Goal: Task Accomplishment & Management: Use online tool/utility

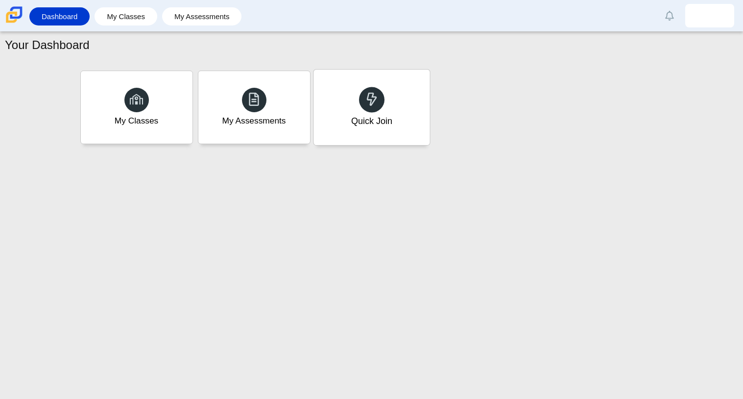
click at [397, 125] on div "Quick Join" at bounding box center [371, 107] width 116 height 75
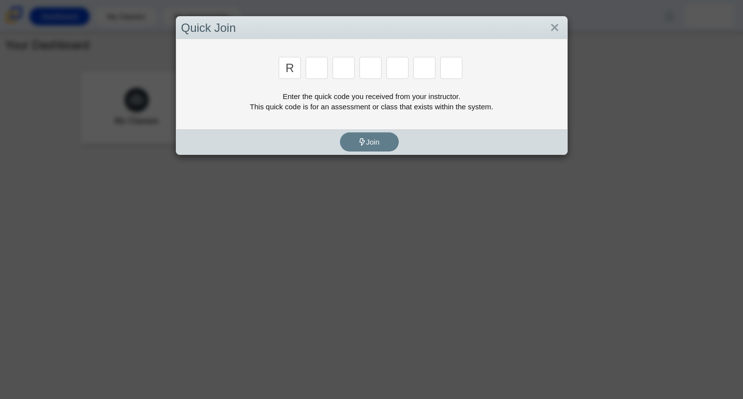
type input "r"
type input "c"
type input "g"
type input "2"
type input "9"
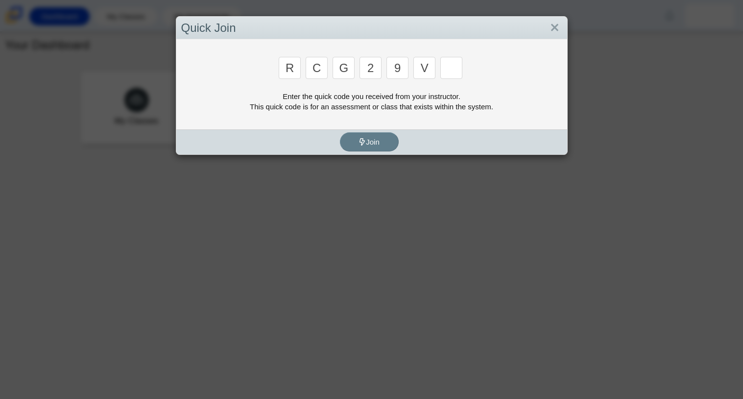
type input "v"
type input "u"
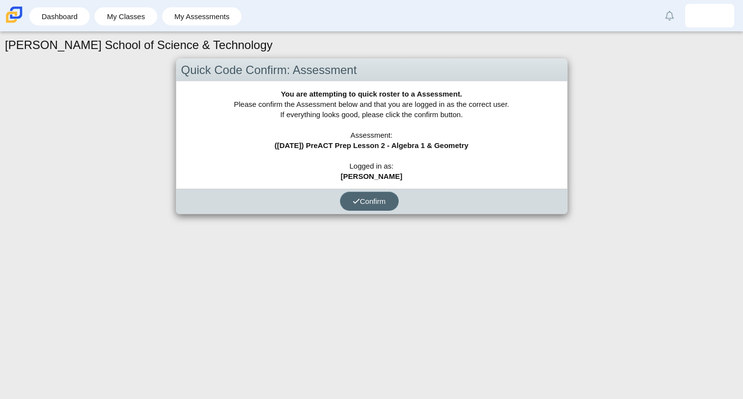
click at [363, 204] on span "Confirm" at bounding box center [369, 201] width 33 height 8
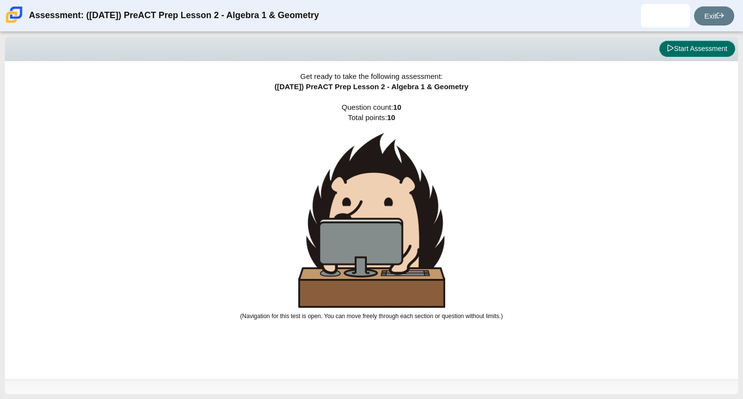
click at [665, 52] on button "Start Assessment" at bounding box center [697, 49] width 76 height 17
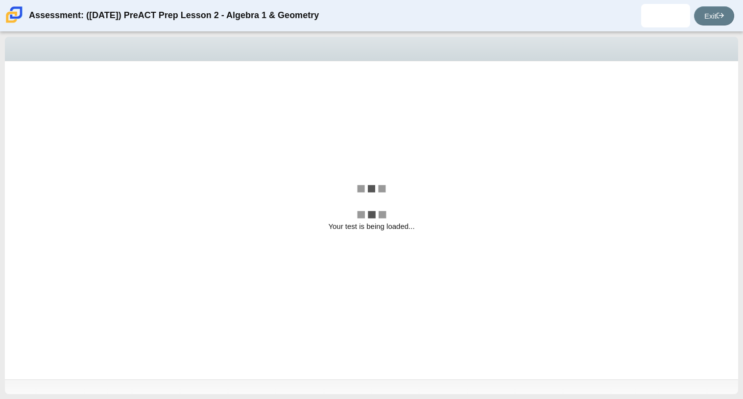
select select "bbf5d072-3e0b-44c4-9a12-6e7c9033f65b"
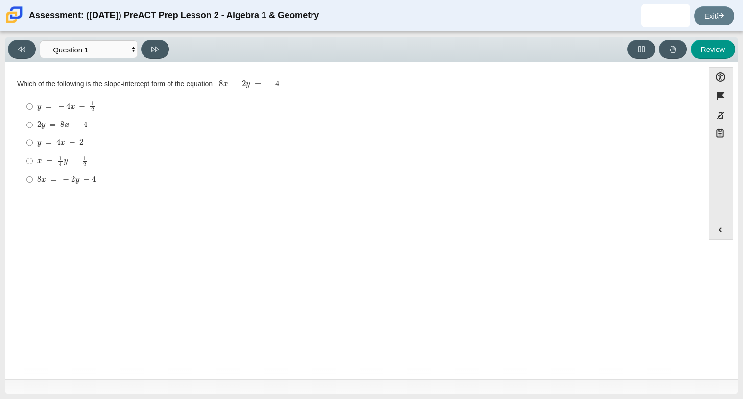
click at [102, 141] on div "y = 4 x − 2" at bounding box center [361, 143] width 649 height 10
click at [33, 141] on input "y = 4 x − 2 y = 4 x − 2" at bounding box center [29, 143] width 6 height 18
radio input "true"
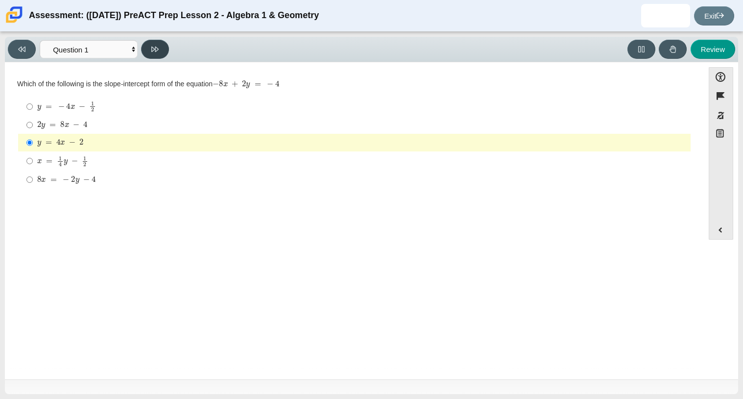
click at [156, 46] on icon at bounding box center [154, 49] width 7 height 7
select select "ed62e223-81bd-4cbf-ab48-ab975844bd1f"
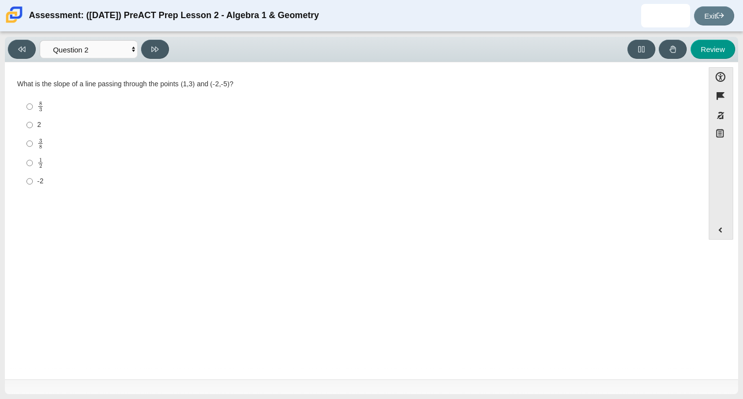
click at [82, 101] on div "8 3" at bounding box center [361, 106] width 649 height 11
click at [33, 101] on input "8 3 8 thirds" at bounding box center [29, 106] width 6 height 19
radio input "true"
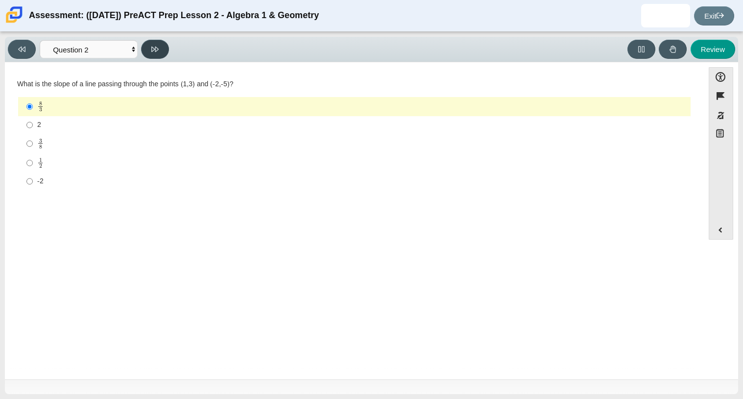
click at [150, 52] on button at bounding box center [155, 49] width 28 height 19
select select "97f4f5fa-a52e-4fed-af51-565bfcdf47cb"
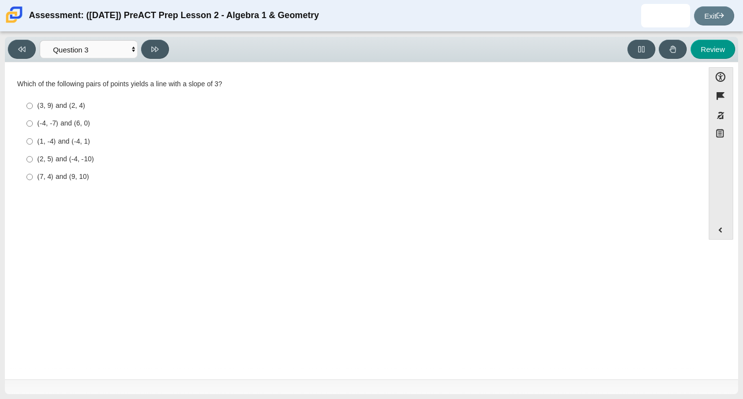
click at [152, 101] on div "(3, 9) and (2, 4)" at bounding box center [361, 106] width 649 height 10
click at [33, 100] on input "(3, 9) and (2, 4) (3, 9) and (2, 4)" at bounding box center [29, 106] width 6 height 18
radio input "true"
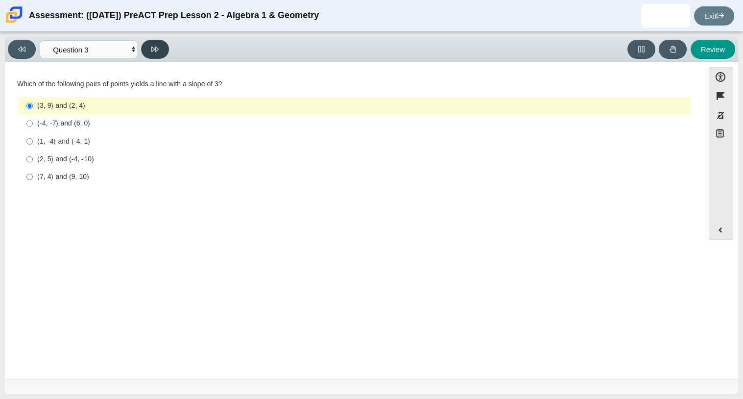
click at [159, 55] on button at bounding box center [155, 49] width 28 height 19
select select "89427bb7-e313-4f00-988f-8b8255897029"
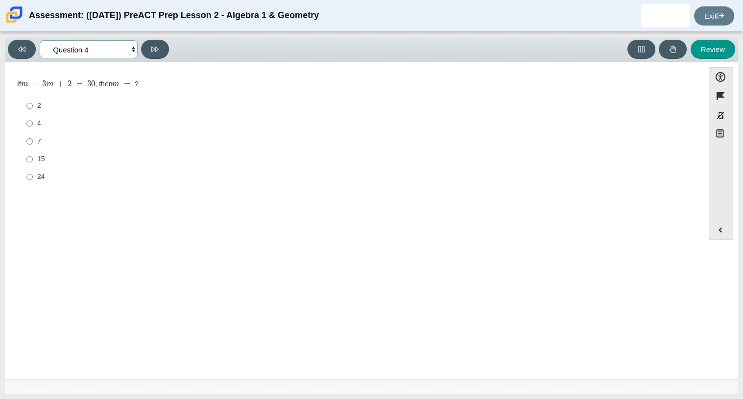
click at [124, 55] on select "Questions Question 1 Question 2 Question 3 Question 4 Question 5 Question 6 Que…" at bounding box center [89, 49] width 98 height 18
click at [165, 60] on div "Viewing Question 4 of 10 in Pacing Mode Questions Question 1 Question 2 Questio…" at bounding box center [371, 49] width 733 height 25
click at [197, 144] on div "7" at bounding box center [361, 142] width 649 height 10
click at [33, 144] on input "7 7" at bounding box center [29, 141] width 6 height 18
radio input "true"
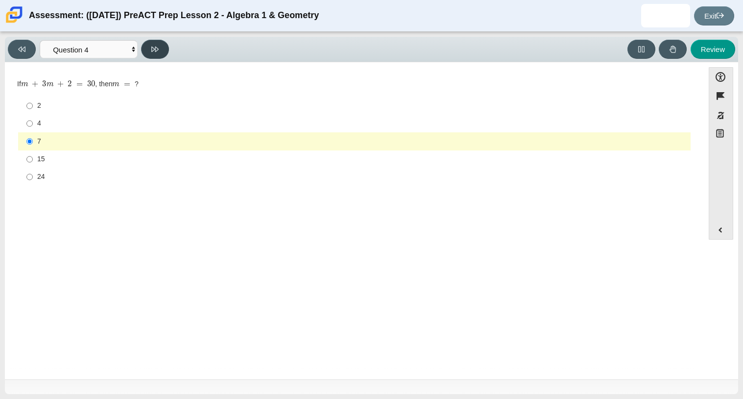
click at [149, 54] on button at bounding box center [155, 49] width 28 height 19
select select "489dcffd-4e6a-49cf-a9d6-ad1d4a911a4e"
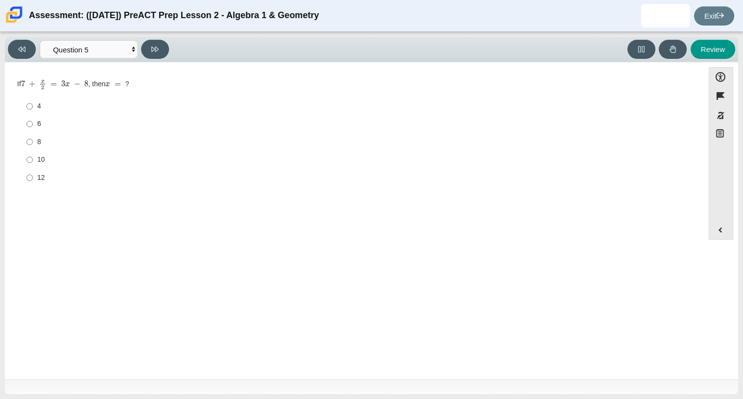
click at [46, 106] on div "4" at bounding box center [361, 106] width 649 height 10
click at [33, 106] on input "4 4" at bounding box center [29, 106] width 6 height 18
radio input "true"
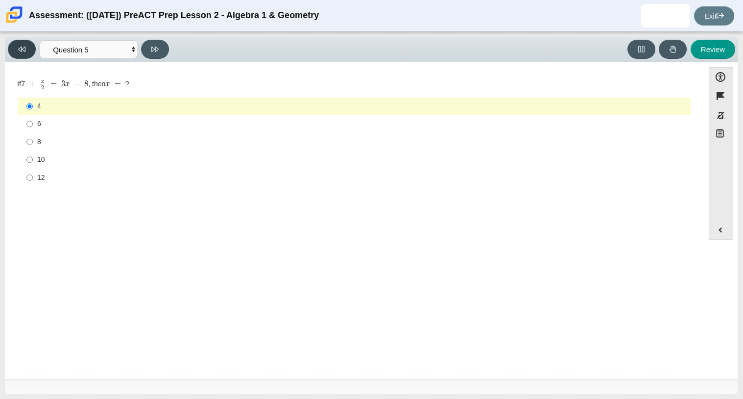
click at [30, 51] on button at bounding box center [22, 49] width 28 height 19
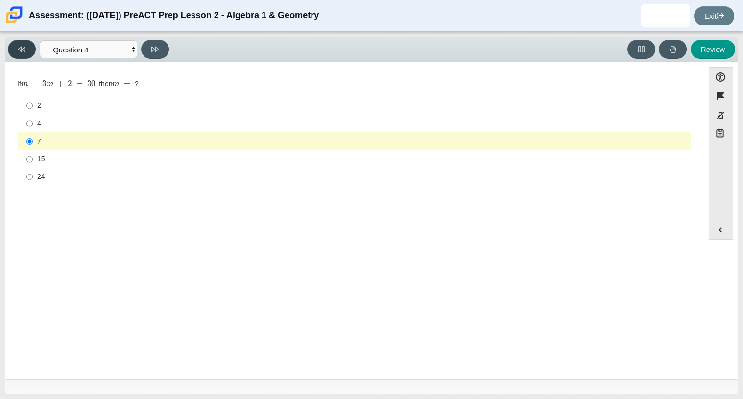
click at [30, 51] on button at bounding box center [22, 49] width 28 height 19
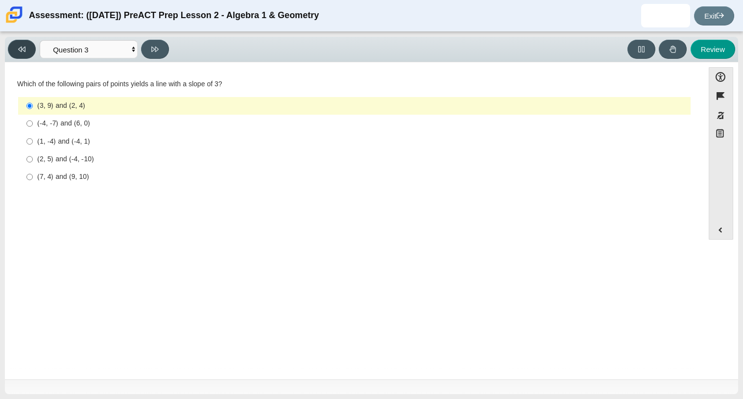
click at [30, 51] on button at bounding box center [22, 49] width 28 height 19
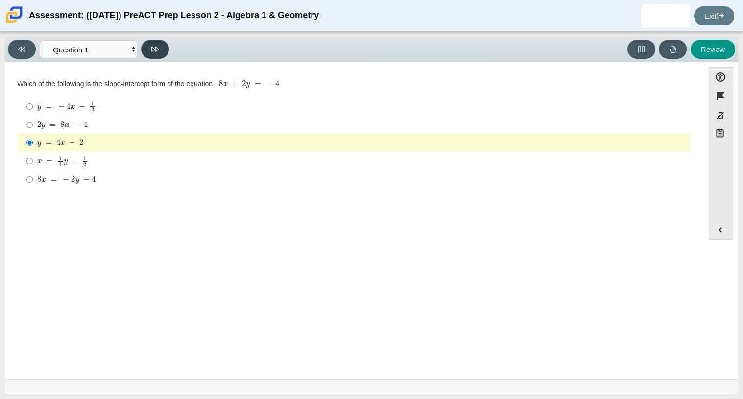
click at [166, 47] on button at bounding box center [155, 49] width 28 height 19
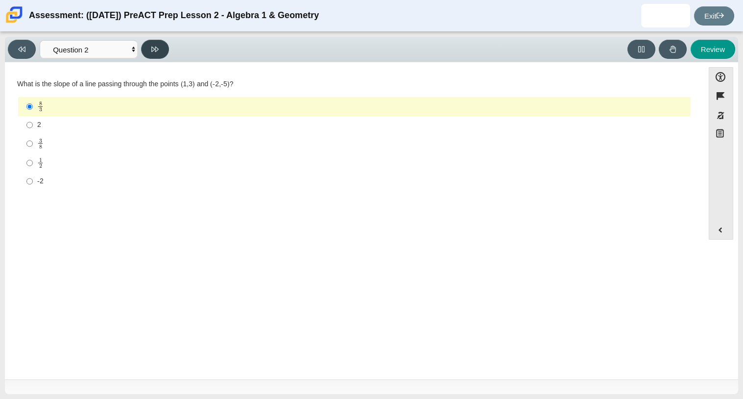
click at [166, 47] on button at bounding box center [155, 49] width 28 height 19
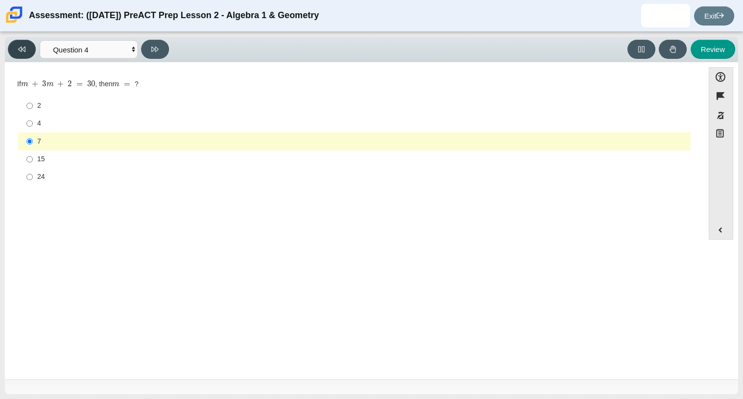
click at [30, 53] on button at bounding box center [22, 49] width 28 height 19
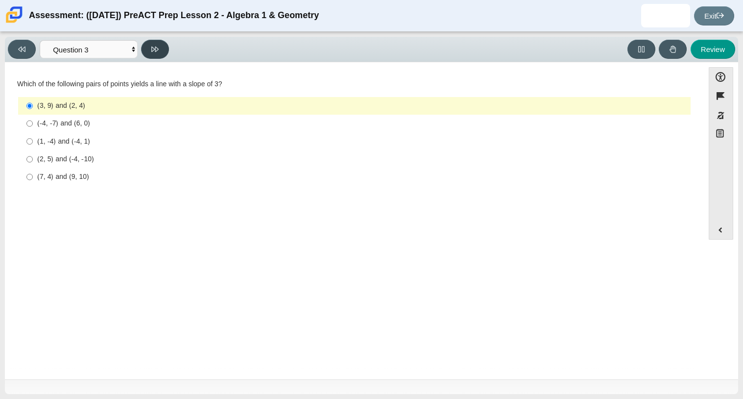
click at [157, 42] on button at bounding box center [155, 49] width 28 height 19
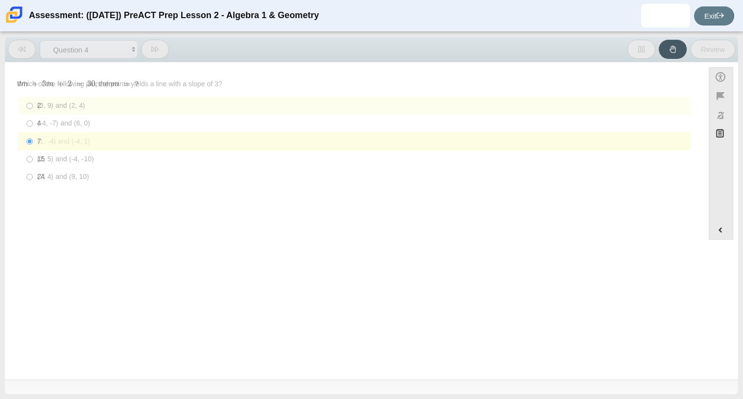
click at [156, 42] on button at bounding box center [155, 49] width 28 height 19
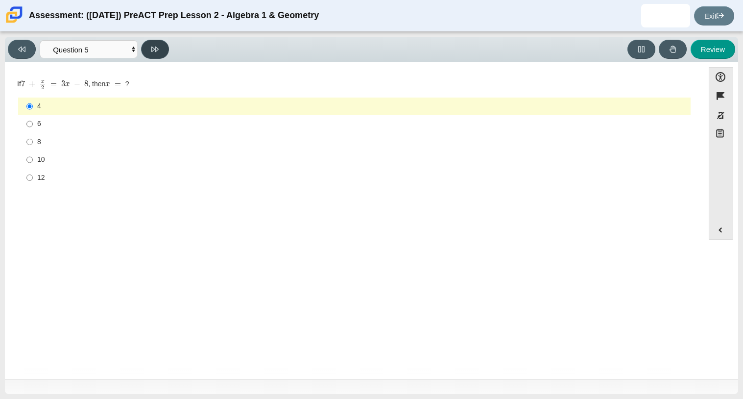
click at [156, 42] on button at bounding box center [155, 49] width 28 height 19
select select "210571de-36a6-4d8e-a361-ceff8ef801dc"
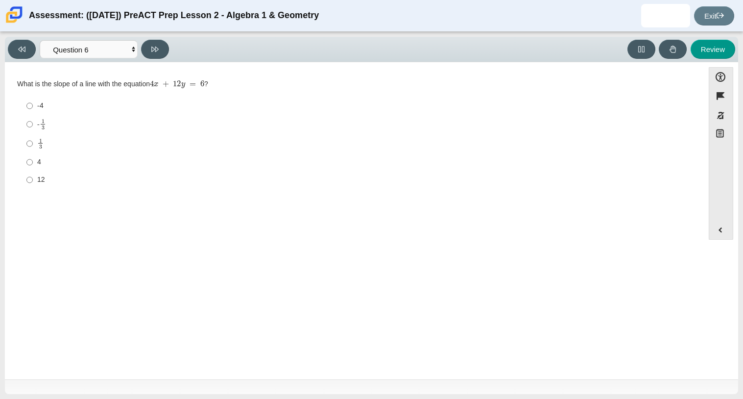
click at [121, 107] on div "-4" at bounding box center [361, 106] width 649 height 10
click at [33, 107] on input "-4 -4" at bounding box center [29, 106] width 6 height 18
radio input "true"
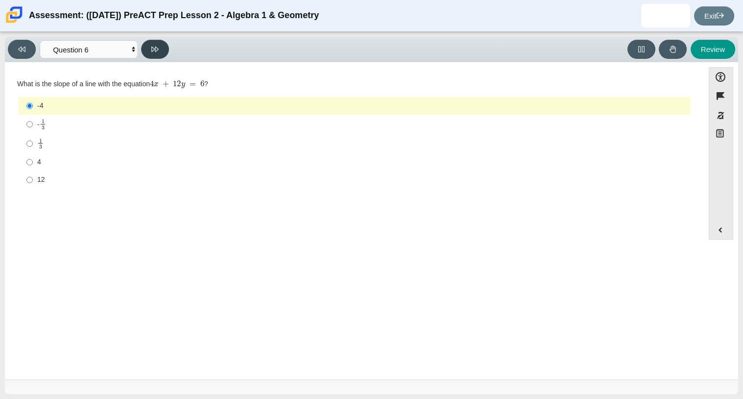
click at [157, 48] on icon at bounding box center [154, 49] width 7 height 5
select select "ec95ace6-bebc-42b8-9428-40567494d4da"
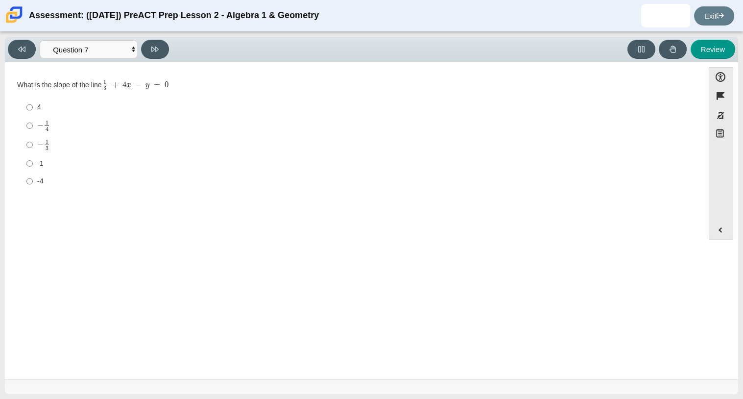
click at [133, 121] on div "− 1 4" at bounding box center [361, 125] width 649 height 11
click at [33, 121] on input "− 1 4 negative 1 fourth" at bounding box center [29, 125] width 6 height 19
radio input "true"
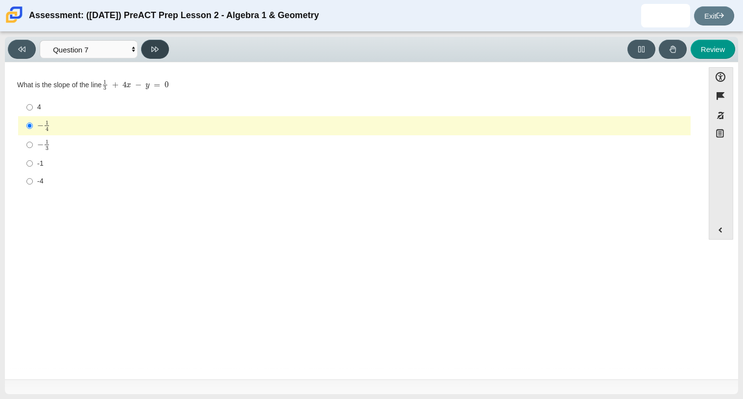
click at [152, 48] on icon at bounding box center [154, 49] width 7 height 5
select select "ce81fe10-bf29-4b5e-8bd7-4f47f2fed4d8"
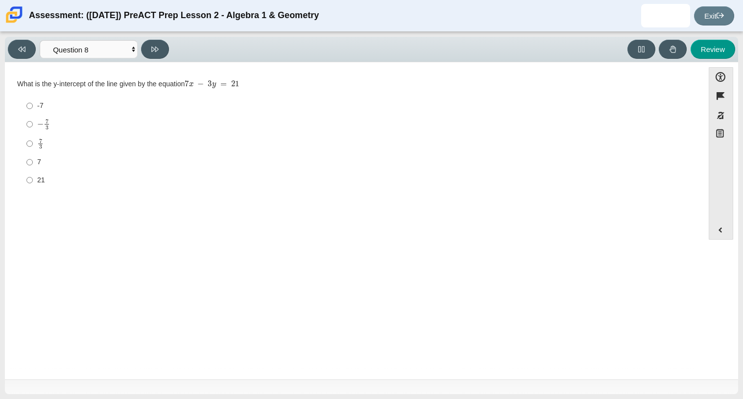
click at [115, 120] on div "− 7 3" at bounding box center [361, 124] width 649 height 11
click at [33, 120] on input "− 7 3 negative 7 thirds" at bounding box center [29, 124] width 6 height 19
radio input "true"
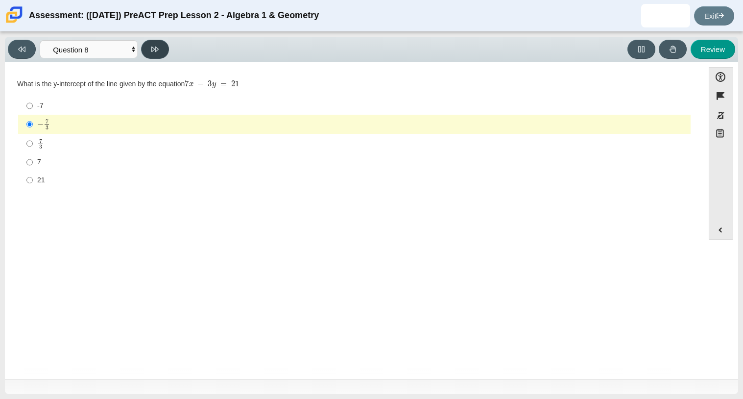
click at [154, 50] on icon at bounding box center [154, 49] width 7 height 7
select select "14773eaf-2ca1-47ae-afe7-a624a56f34b3"
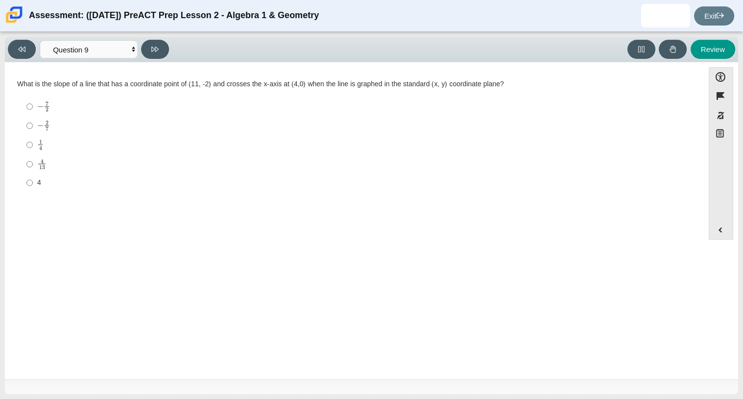
click at [65, 181] on div "4" at bounding box center [361, 183] width 649 height 10
click at [33, 181] on input "4 4" at bounding box center [29, 183] width 6 height 18
radio input "true"
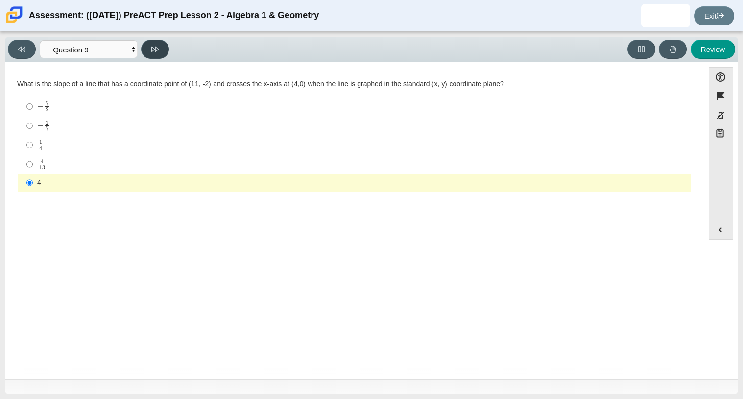
click at [144, 54] on button at bounding box center [155, 49] width 28 height 19
select select "96b71634-eacb-4f7e-8aef-411727d9bcba"
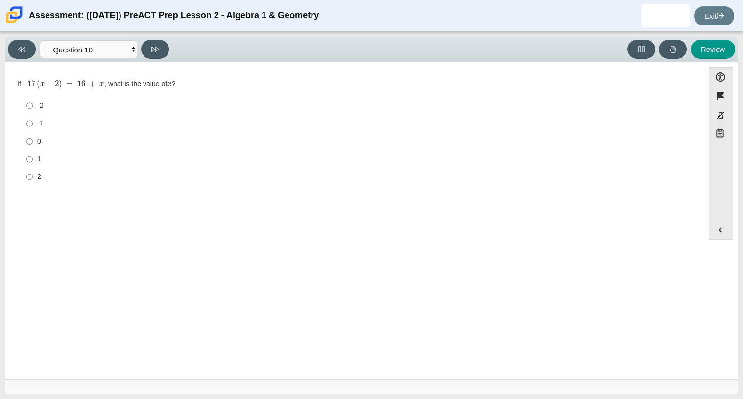
click at [85, 99] on label "-2 -2" at bounding box center [355, 106] width 671 height 18
click at [33, 99] on input "-2 -2" at bounding box center [29, 106] width 6 height 18
radio input "true"
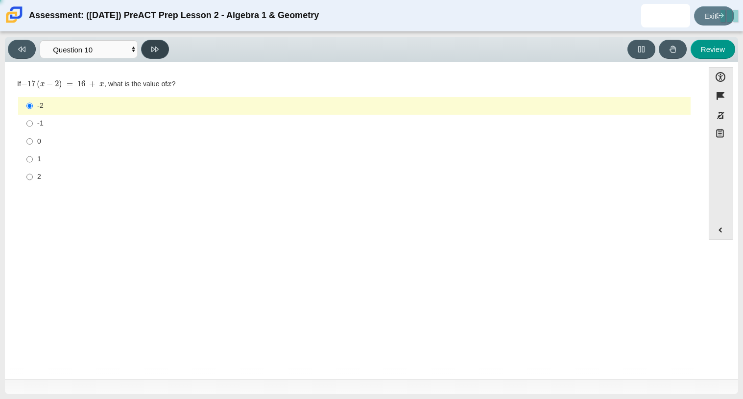
click at [154, 51] on icon at bounding box center [154, 49] width 7 height 7
select select "review"
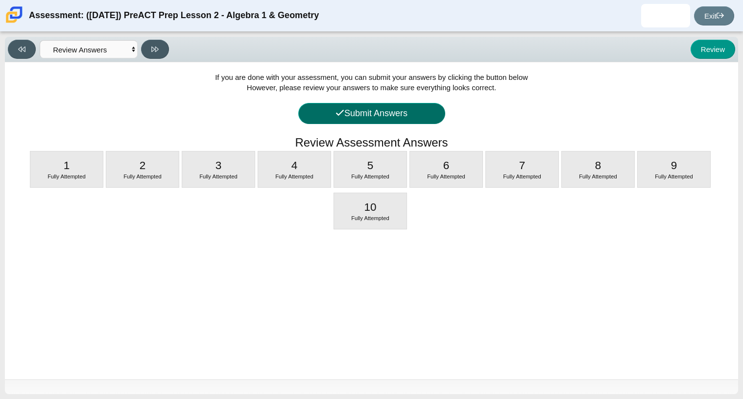
click at [395, 115] on button "Submit Answers" at bounding box center [371, 113] width 147 height 21
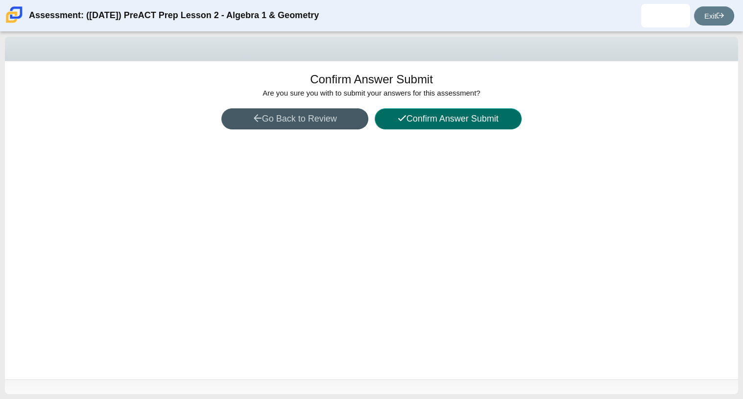
click at [395, 115] on button "Confirm Answer Submit" at bounding box center [448, 118] width 147 height 21
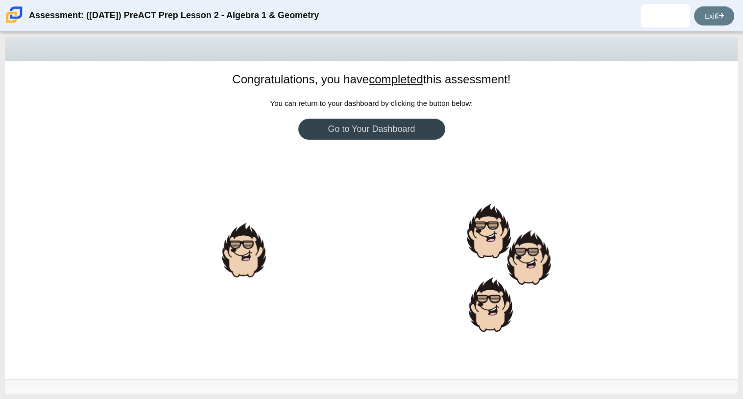
click at [408, 125] on link "Go to Your Dashboard" at bounding box center [371, 129] width 147 height 21
